Goal: Find specific page/section: Find specific page/section

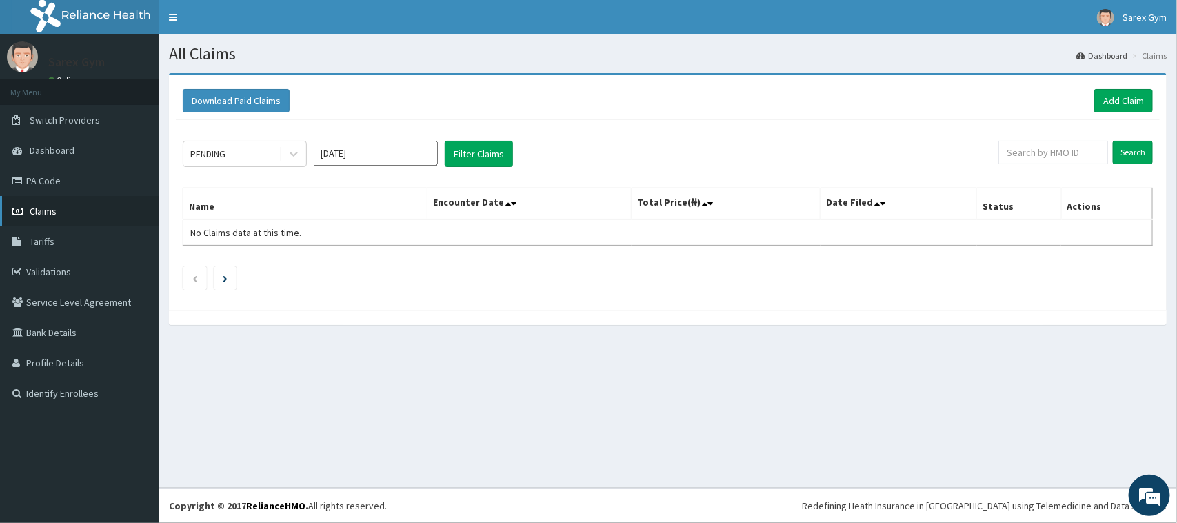
click at [95, 221] on link "Claims" at bounding box center [79, 211] width 159 height 30
click at [0, 259] on link "Validations" at bounding box center [79, 271] width 159 height 30
